Goal: Navigation & Orientation: Find specific page/section

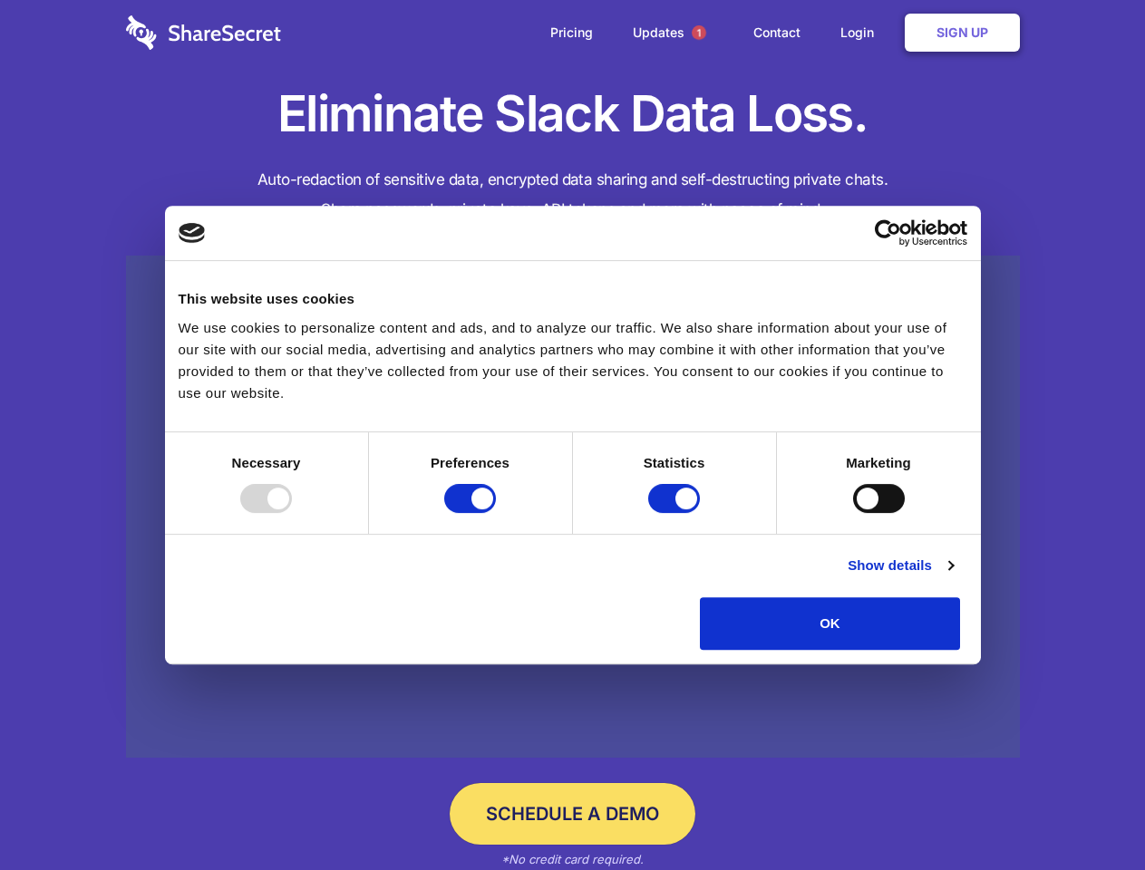
click at [292, 513] on div at bounding box center [266, 498] width 52 height 29
click at [496, 513] on input "Preferences" at bounding box center [470, 498] width 52 height 29
checkbox input "false"
click at [676, 513] on input "Statistics" at bounding box center [674, 498] width 52 height 29
checkbox input "false"
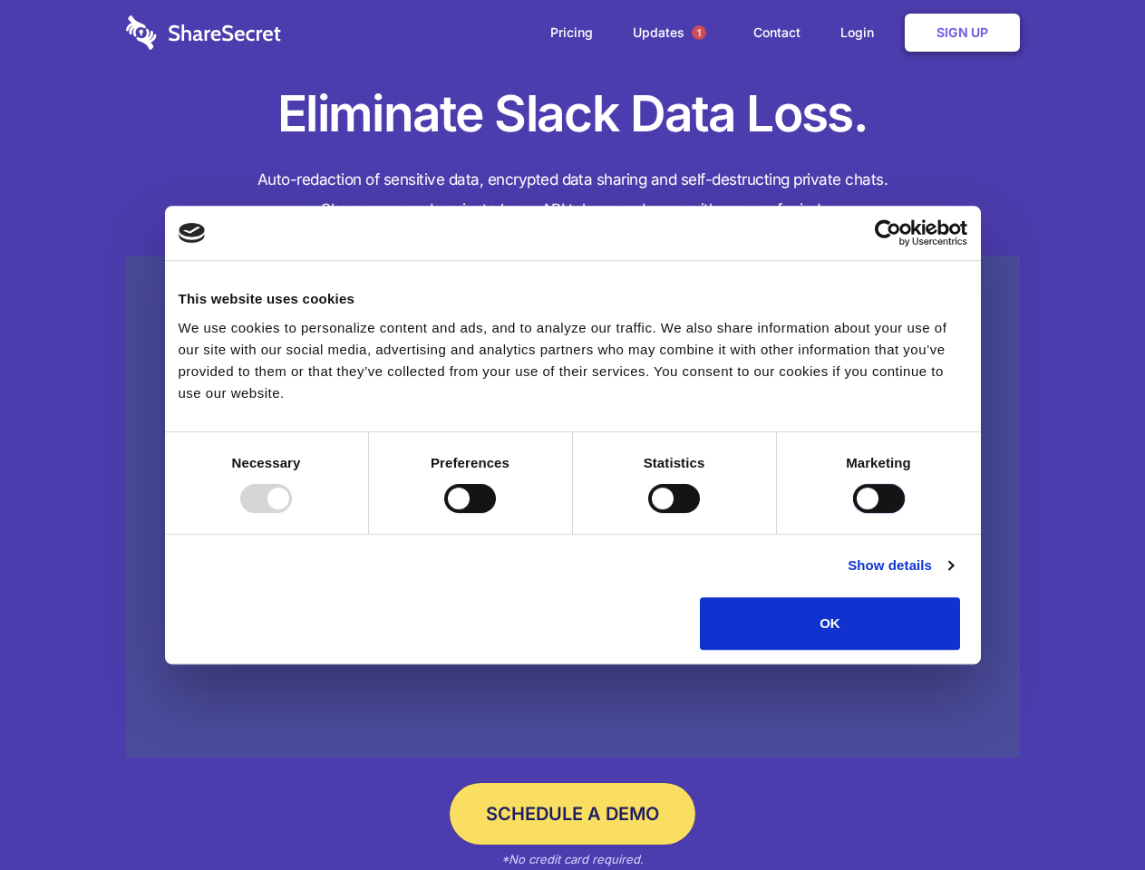
click at [853, 513] on input "Marketing" at bounding box center [879, 498] width 52 height 29
checkbox input "true"
click at [952, 576] on link "Show details" at bounding box center [899, 566] width 105 height 22
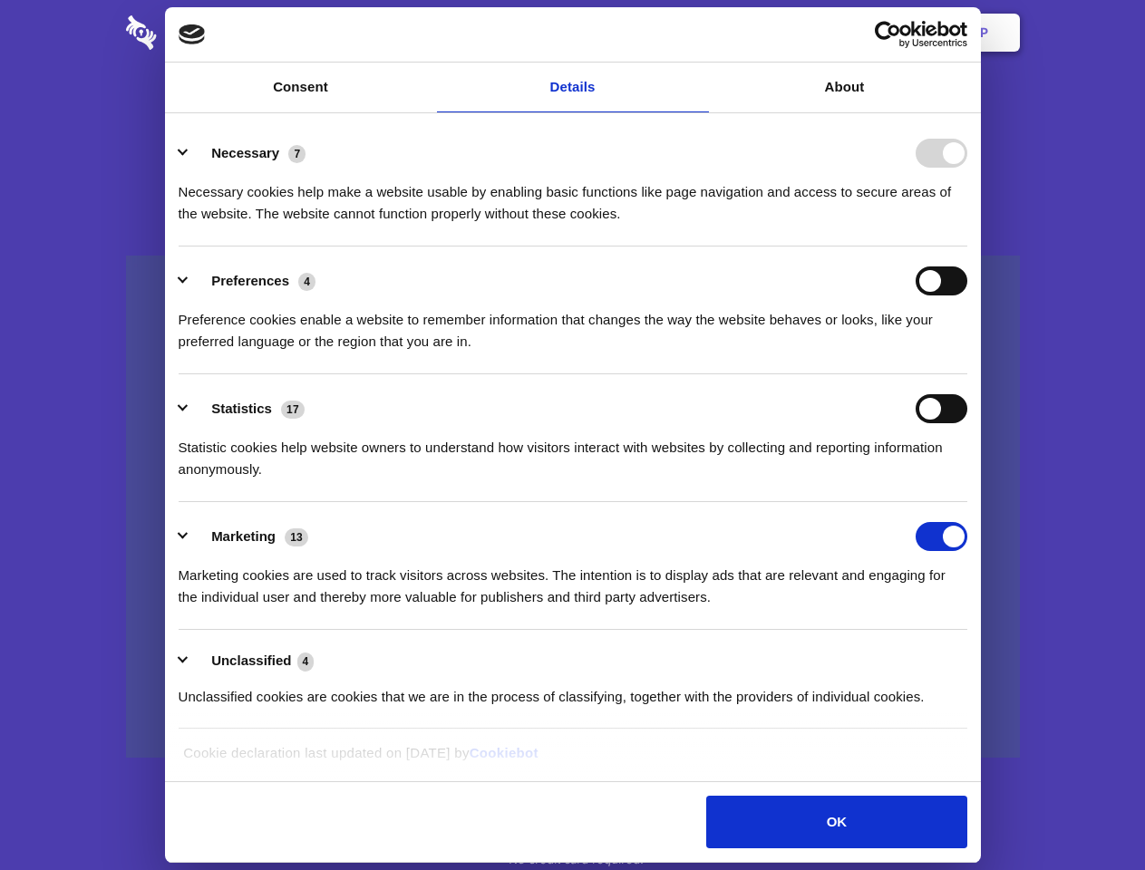
click at [967, 246] on li "Necessary 7 Necessary cookies help make a website usable by enabling basic func…" at bounding box center [573, 183] width 788 height 128
click at [698, 33] on span "1" at bounding box center [698, 32] width 14 height 14
